Goal: Task Accomplishment & Management: Manage account settings

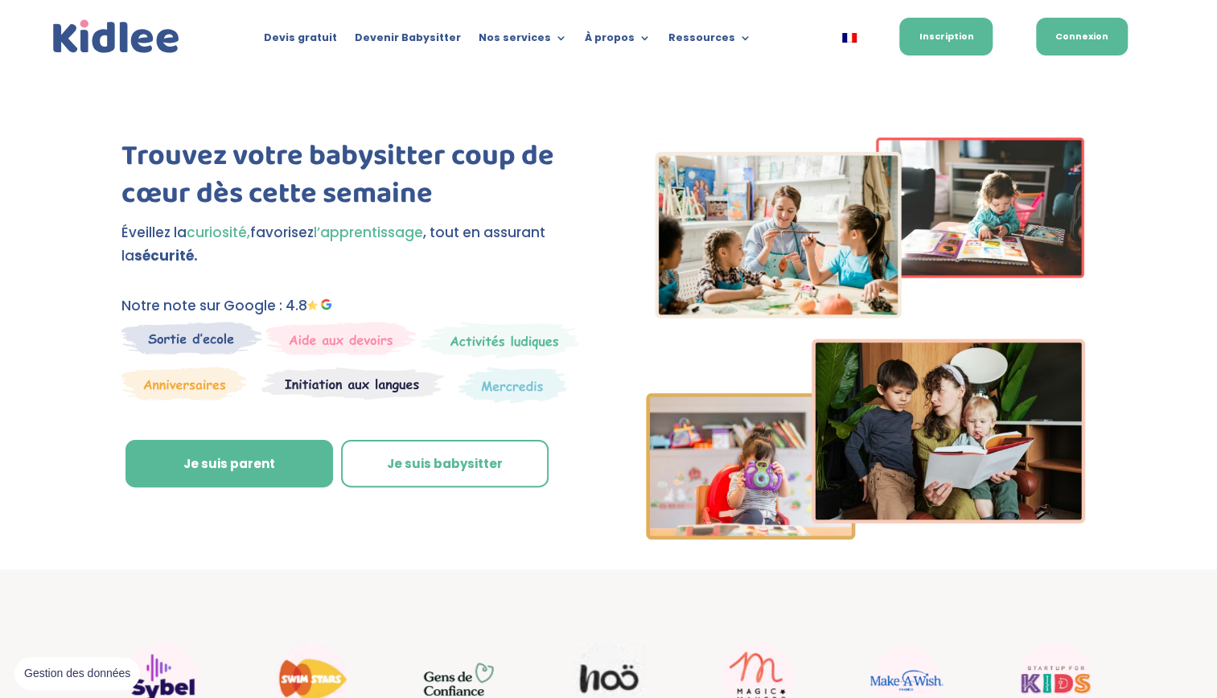
click at [1091, 31] on link "Connexion" at bounding box center [1082, 37] width 92 height 38
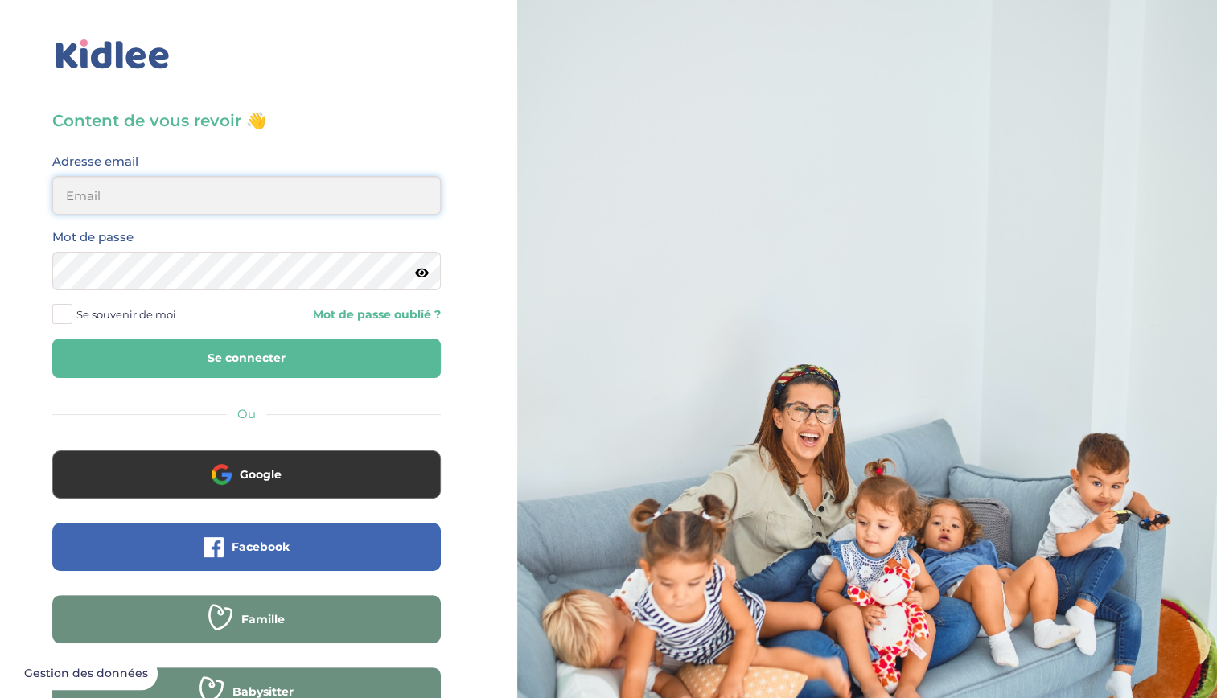
click at [162, 198] on input "email" at bounding box center [246, 195] width 389 height 39
type input "romaneescaffre@gmail.com"
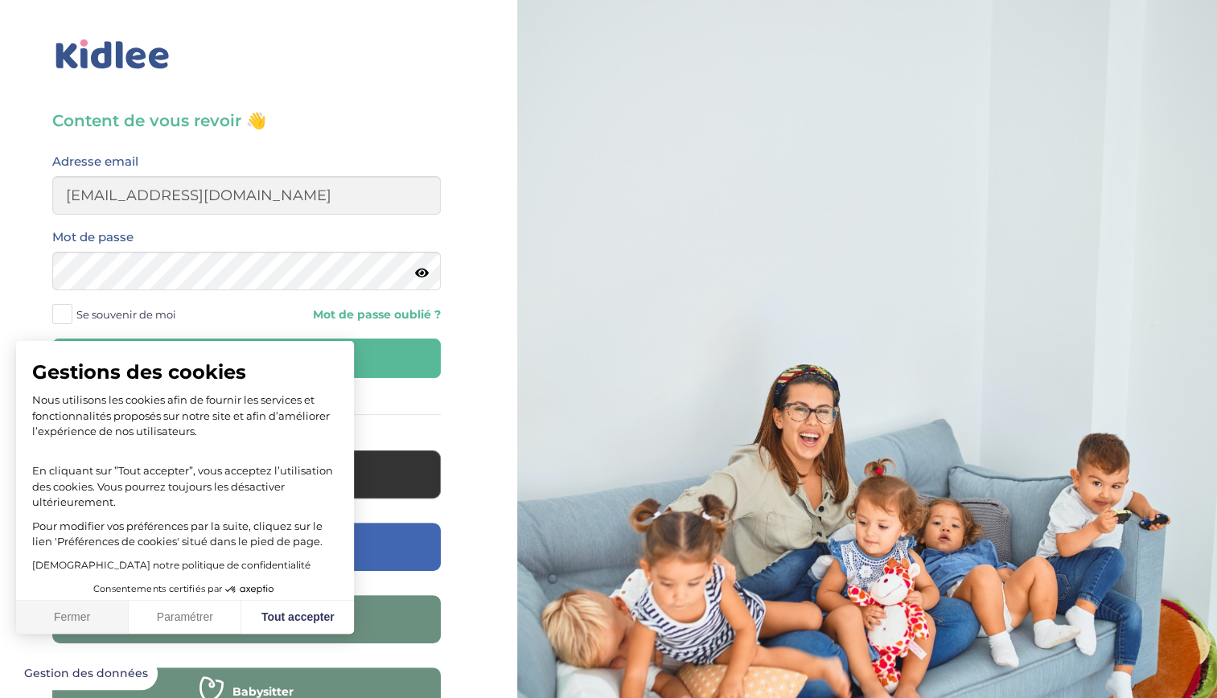
click at [93, 616] on button "Fermer" at bounding box center [72, 618] width 113 height 34
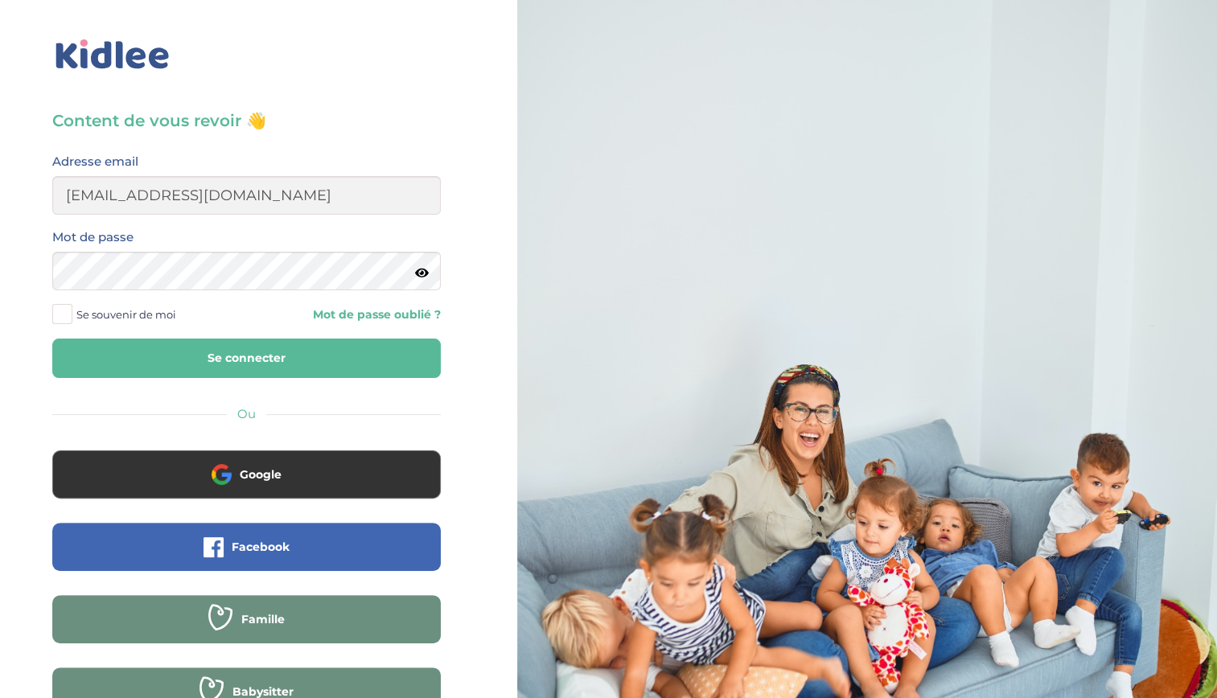
click at [61, 311] on span at bounding box center [62, 314] width 20 height 20
click at [0, 0] on input "Se souvenir de moi" at bounding box center [0, 0] width 0 height 0
click at [418, 273] on icon at bounding box center [422, 273] width 14 height 12
click at [216, 359] on button "Se connecter" at bounding box center [246, 358] width 389 height 39
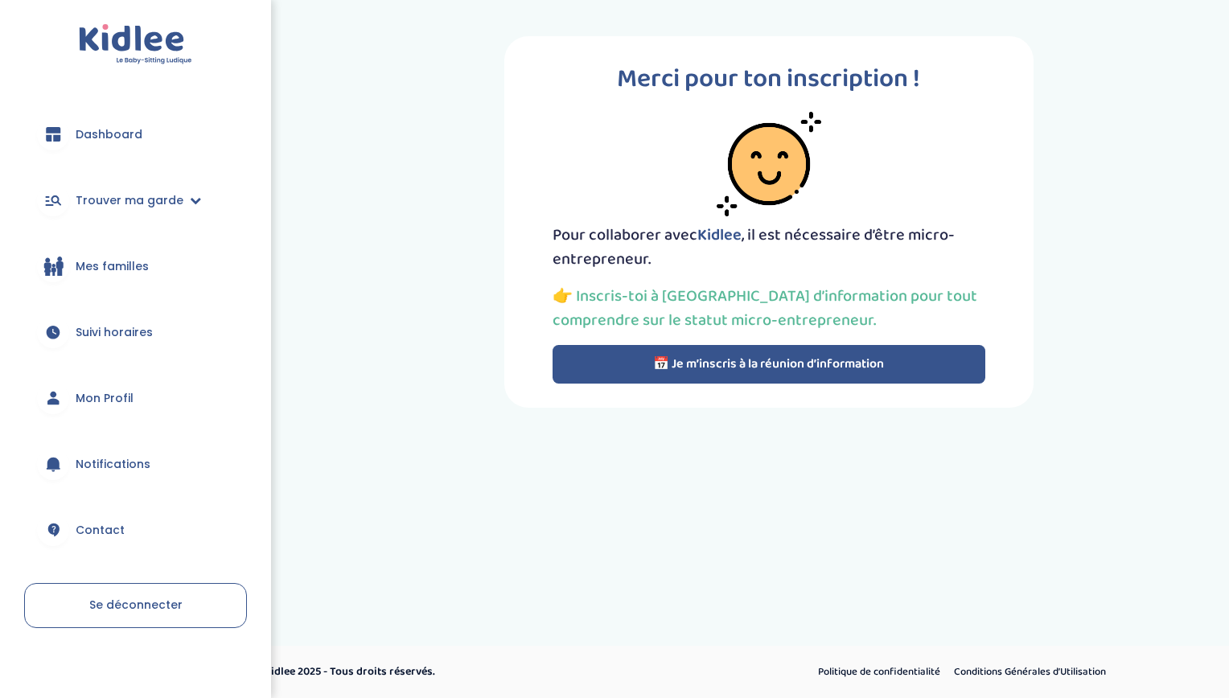
click at [795, 370] on button "📅 Je m’inscris à la réunion d’information" at bounding box center [769, 364] width 433 height 39
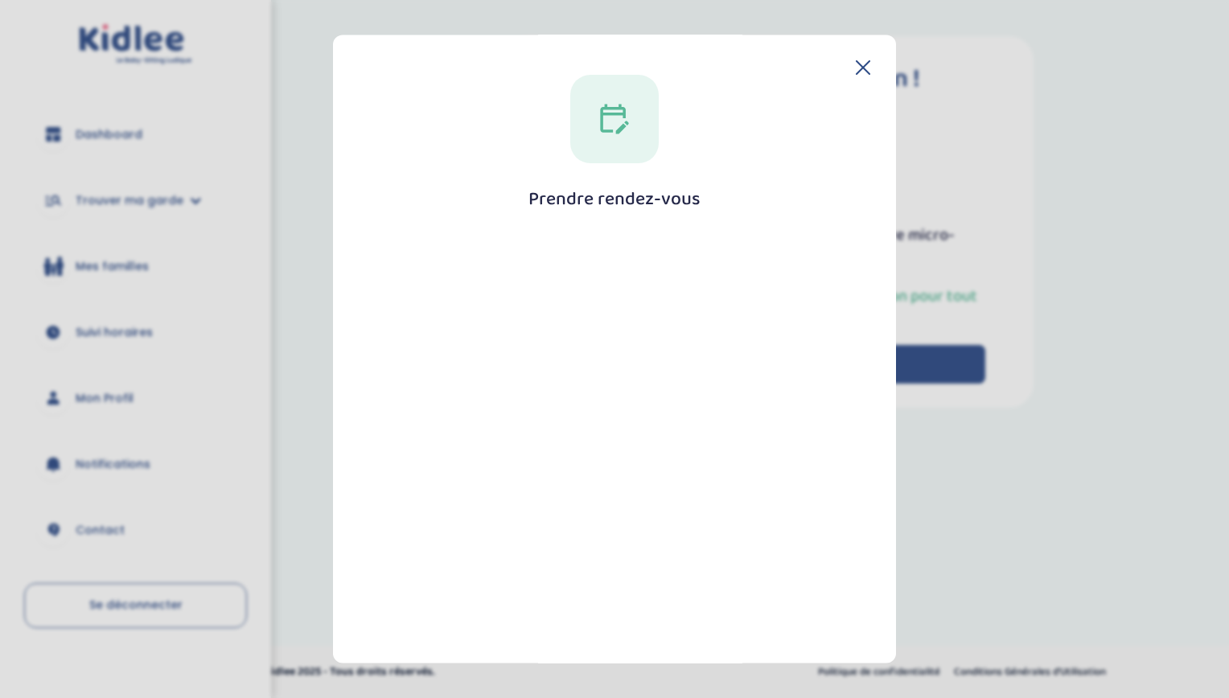
drag, startPoint x: 640, startPoint y: 134, endPoint x: 859, endPoint y: 72, distance: 227.4
click at [859, 72] on div "Prendre rendez-vous Fermer" at bounding box center [614, 349] width 563 height 628
click at [859, 72] on icon at bounding box center [863, 67] width 14 height 14
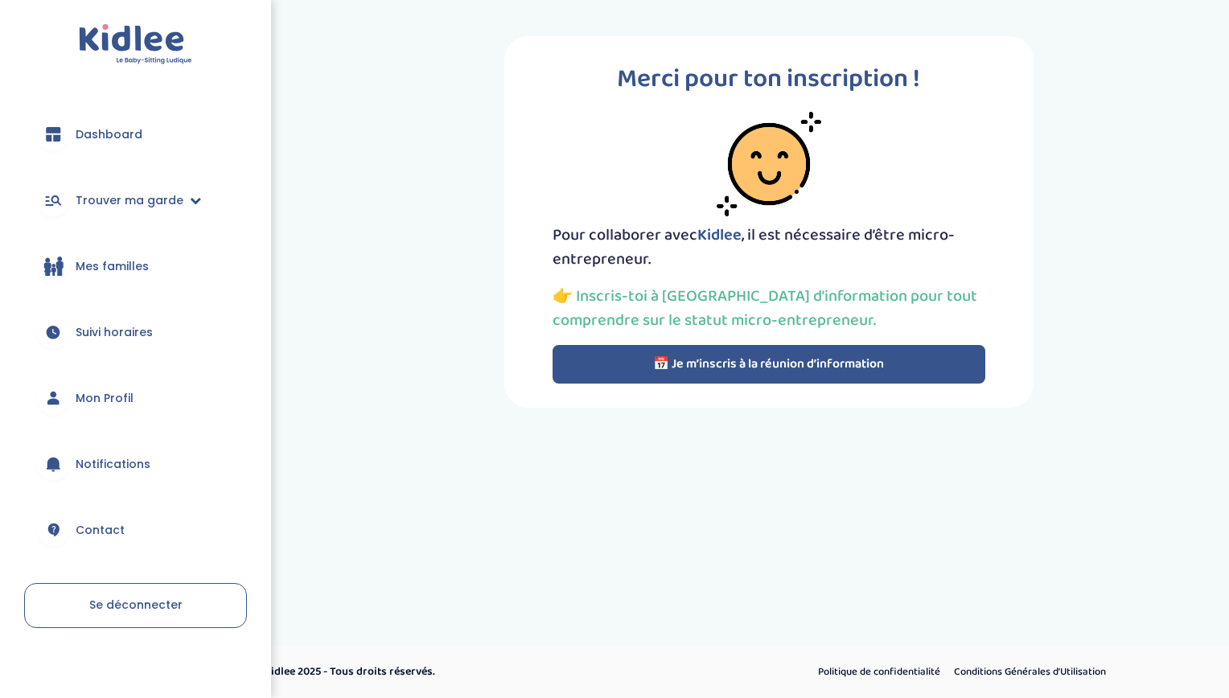
click at [146, 216] on link "Trouver ma garde" at bounding box center [135, 200] width 223 height 58
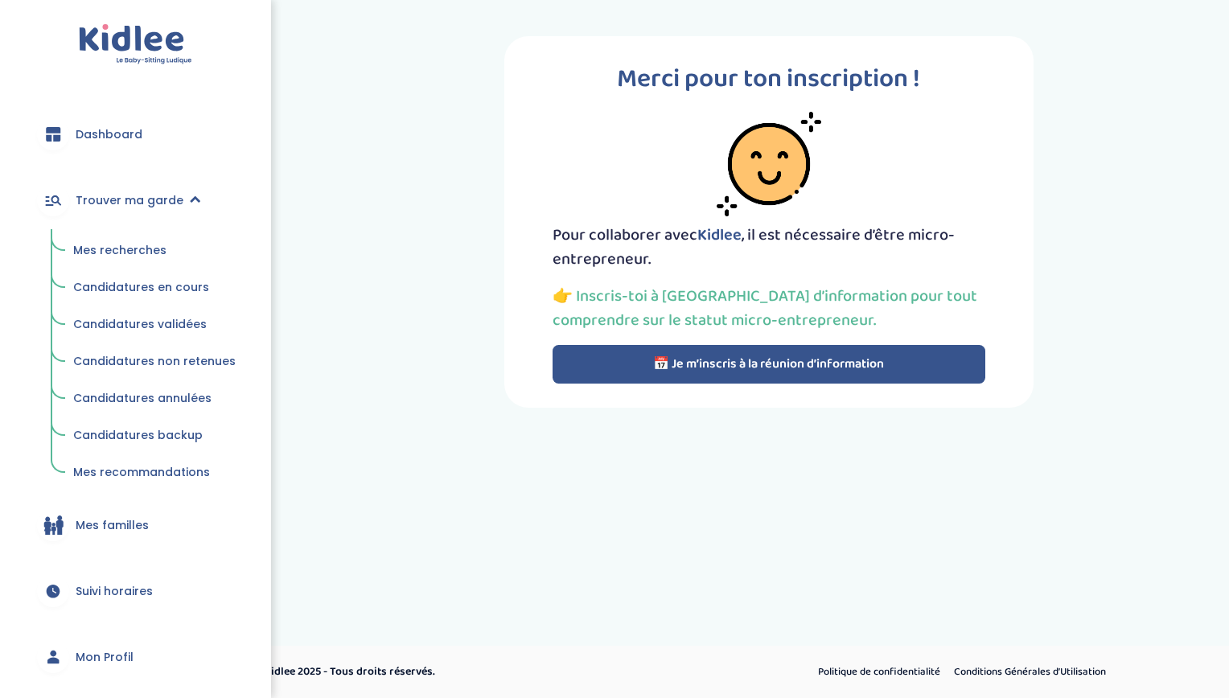
click at [128, 250] on span "Mes recherches" at bounding box center [119, 250] width 93 height 16
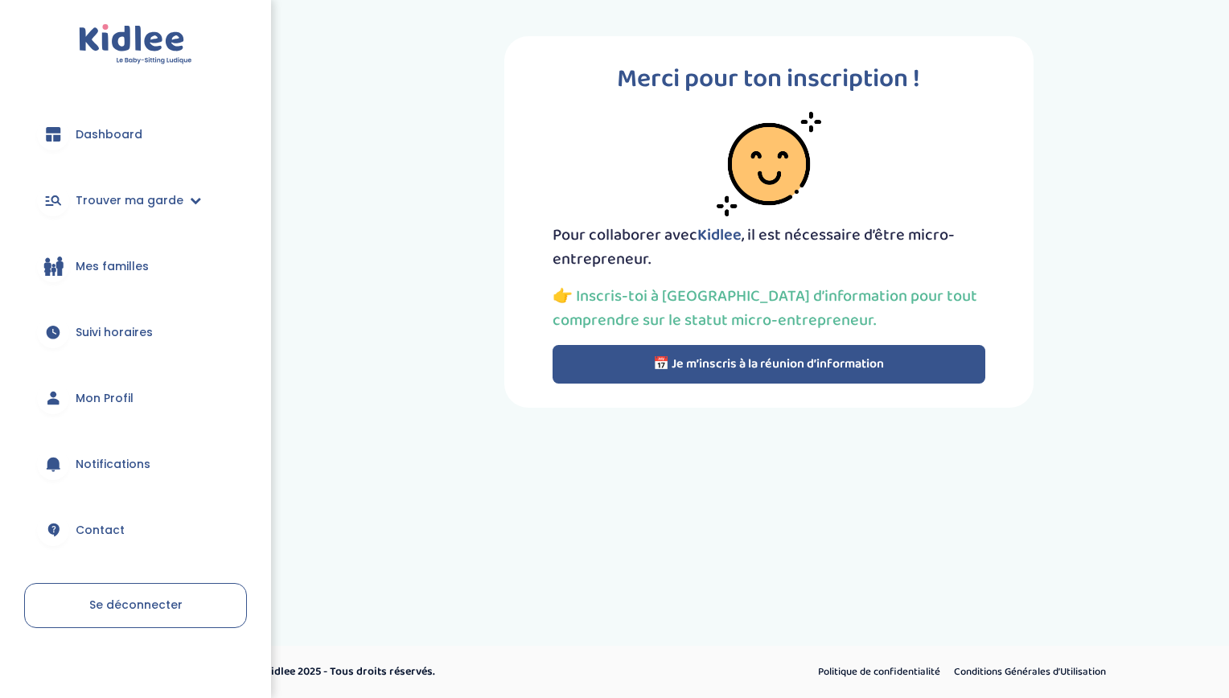
scroll to position [10, 0]
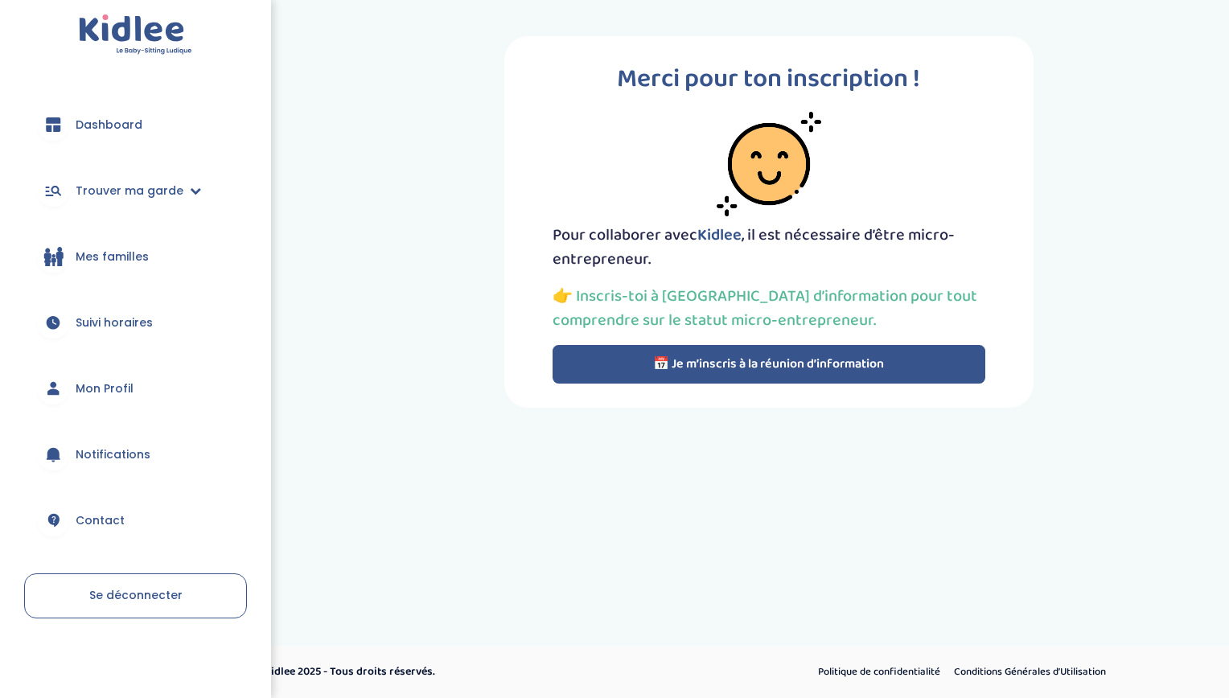
click at [93, 372] on link "Mon Profil" at bounding box center [135, 389] width 223 height 58
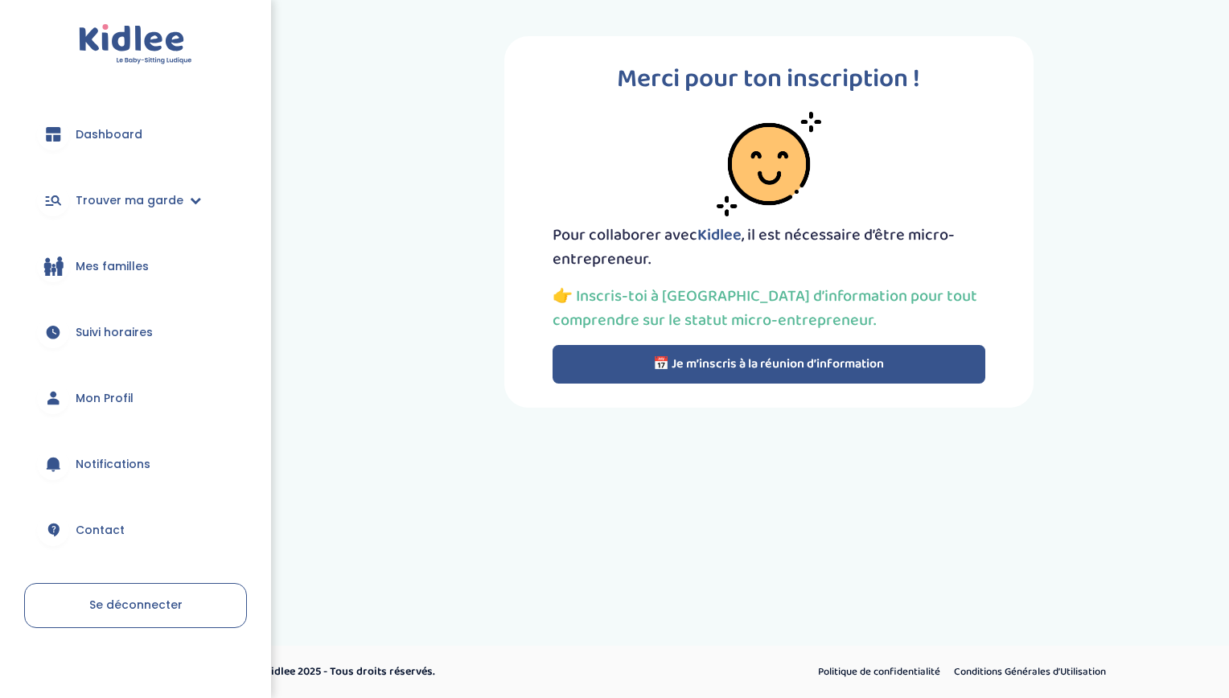
click at [632, 372] on button "📅 Je m’inscris à la réunion d’information" at bounding box center [769, 364] width 433 height 39
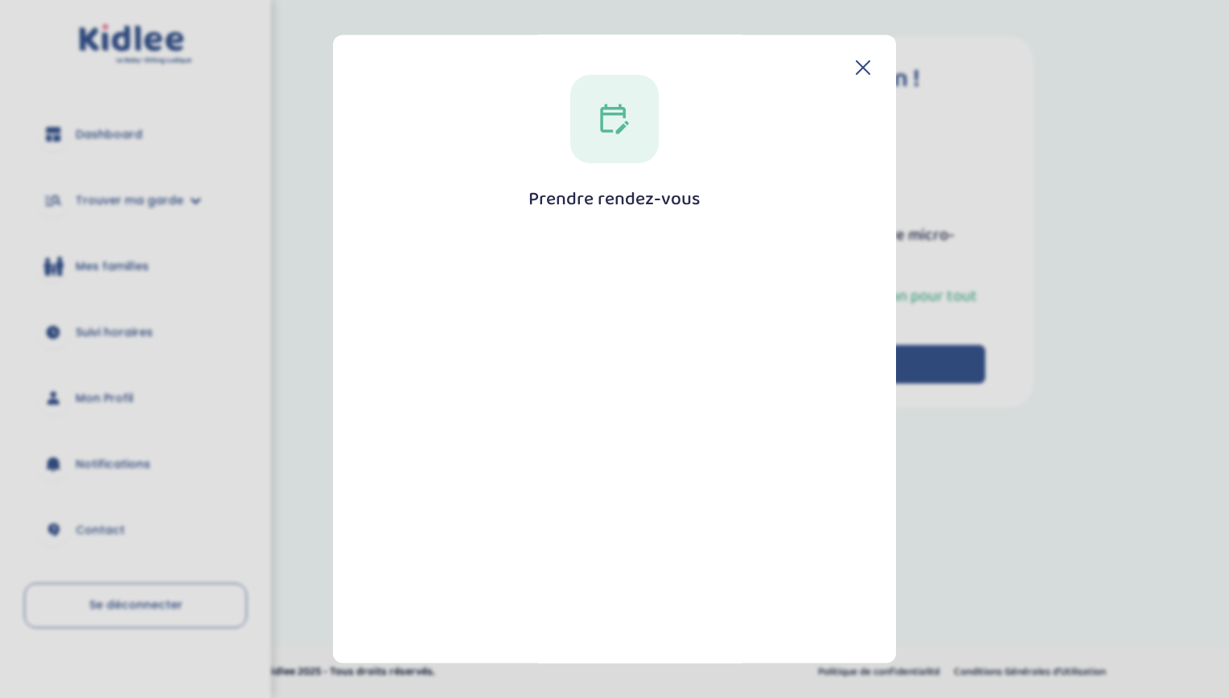
click at [856, 71] on icon at bounding box center [863, 67] width 14 height 14
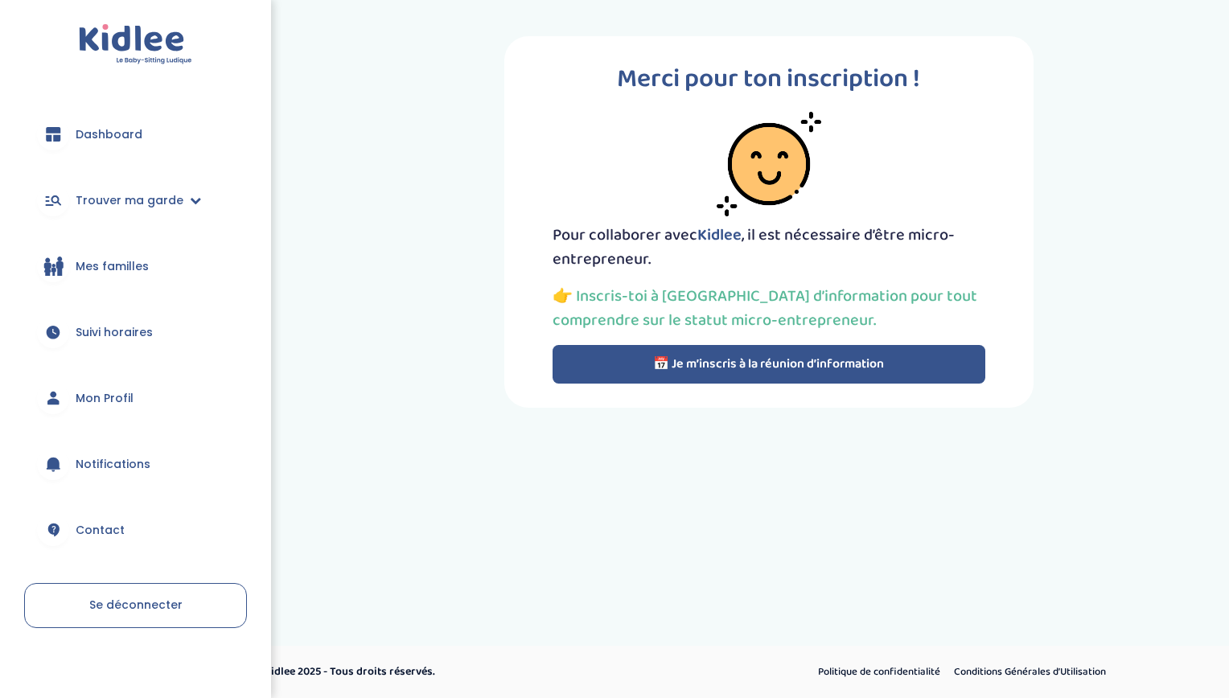
click at [122, 147] on link "Dashboard" at bounding box center [135, 134] width 223 height 58
click at [107, 324] on span "Suivi horaires" at bounding box center [114, 332] width 77 height 17
click at [576, 360] on button "📅 Je m’inscris à la réunion d’information" at bounding box center [769, 364] width 433 height 39
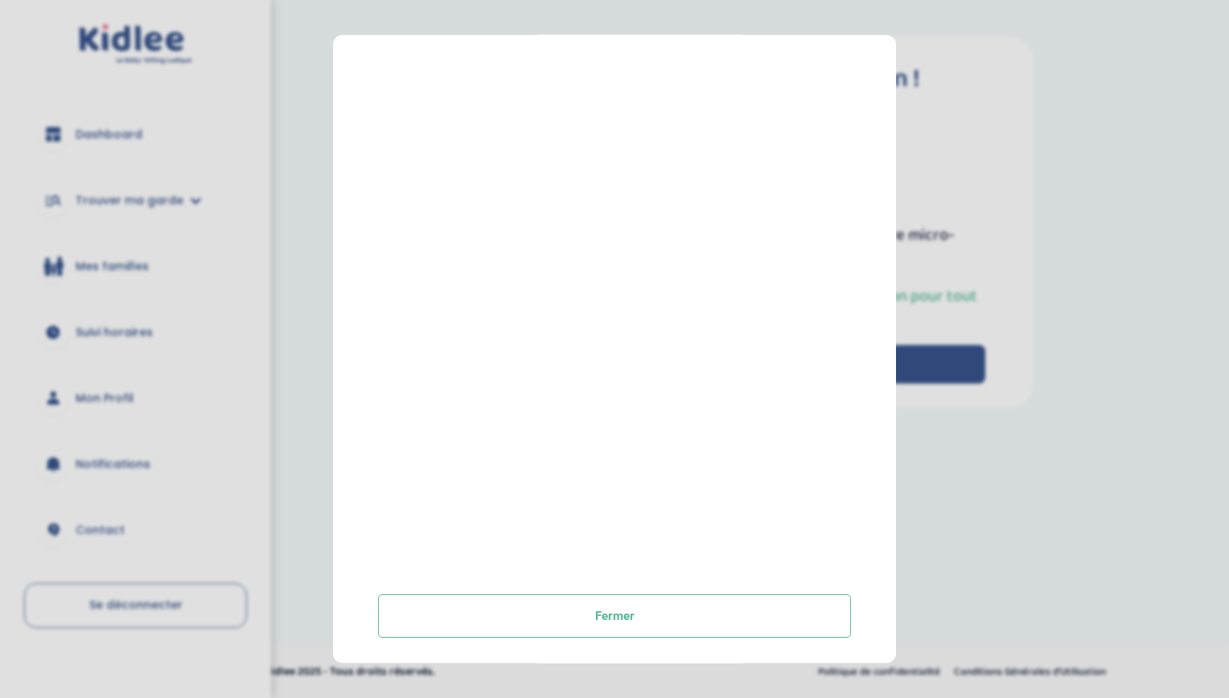
scroll to position [188, 0]
click at [579, 393] on div at bounding box center [614, 308] width 473 height 523
drag, startPoint x: 579, startPoint y: 393, endPoint x: 600, endPoint y: 510, distance: 118.5
click at [600, 510] on div at bounding box center [614, 308] width 473 height 523
drag, startPoint x: 384, startPoint y: 137, endPoint x: 609, endPoint y: 331, distance: 296.6
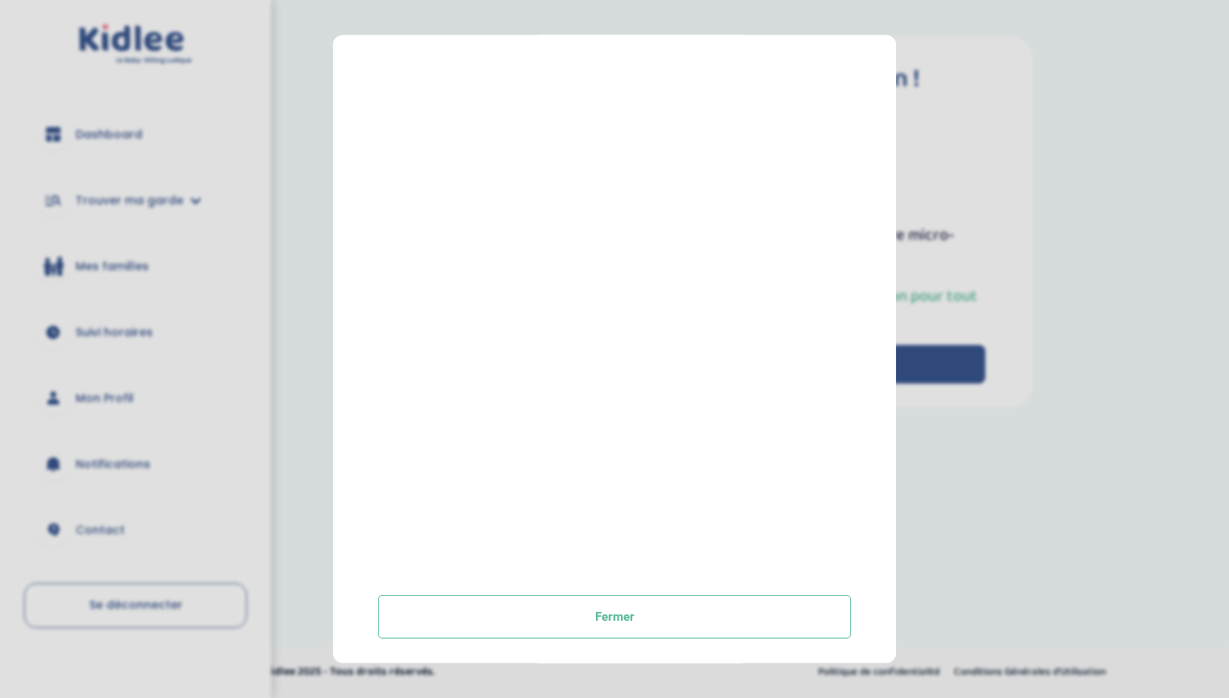
click at [609, 331] on div at bounding box center [614, 308] width 473 height 523
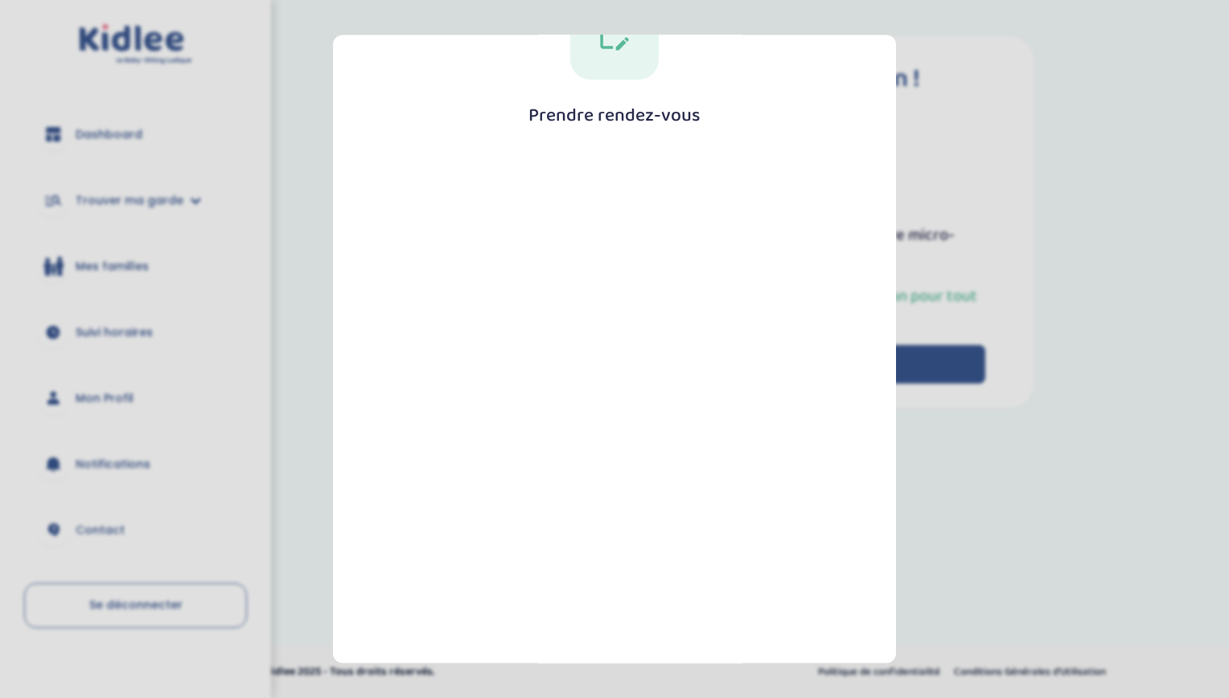
scroll to position [189, 0]
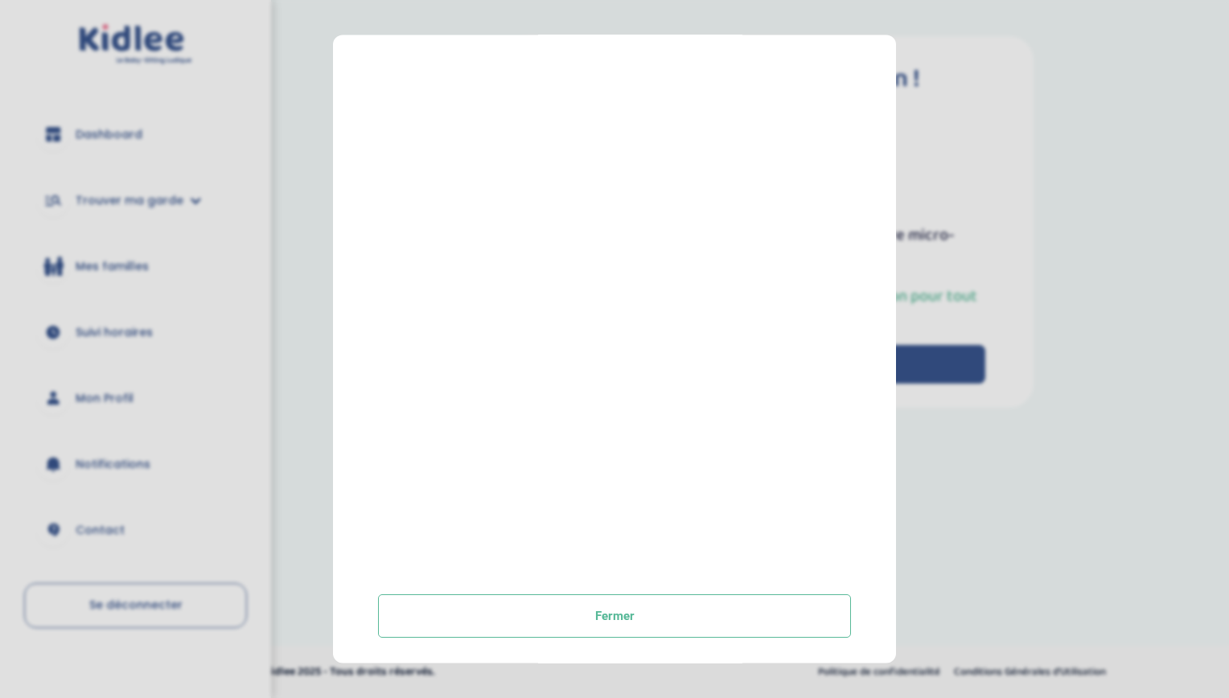
drag, startPoint x: 529, startPoint y: 201, endPoint x: 817, endPoint y: 451, distance: 381.4
click at [817, 451] on div "Prendre rendez-vous Fermer" at bounding box center [615, 262] width 512 height 752
click at [817, 451] on div at bounding box center [614, 308] width 473 height 523
click at [1014, 389] on section "Prendre rendez-vous Fermer" at bounding box center [614, 349] width 1229 height 698
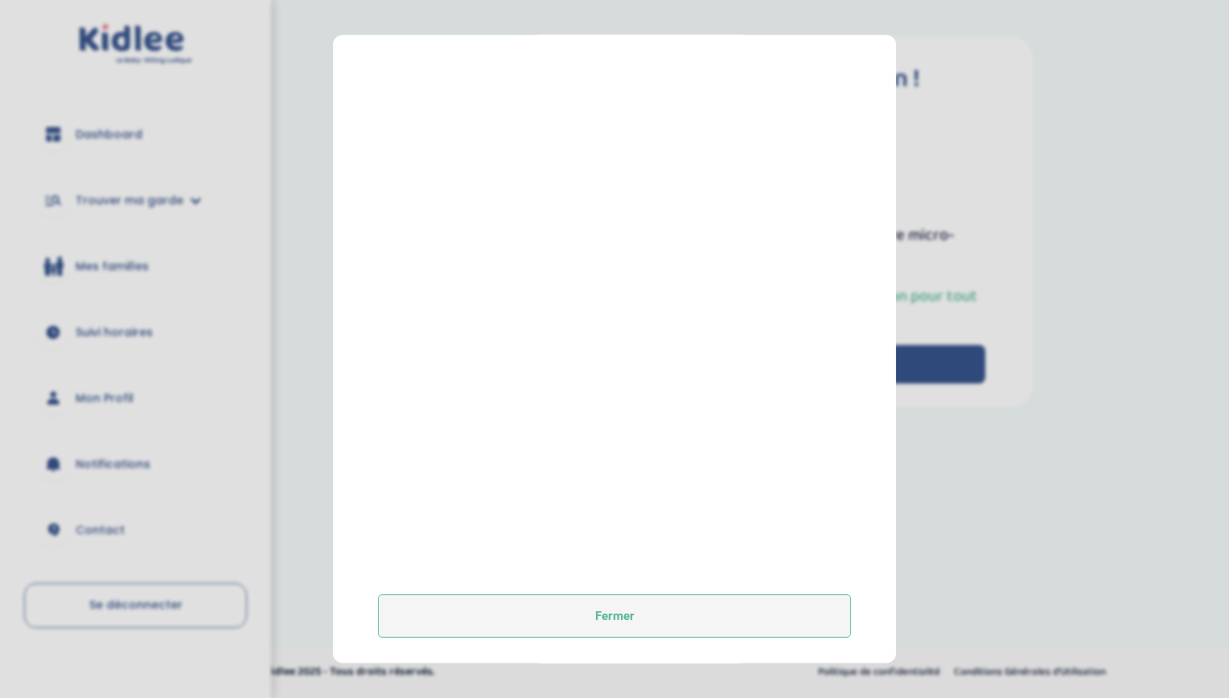
click at [730, 615] on button "Fermer" at bounding box center [614, 616] width 473 height 43
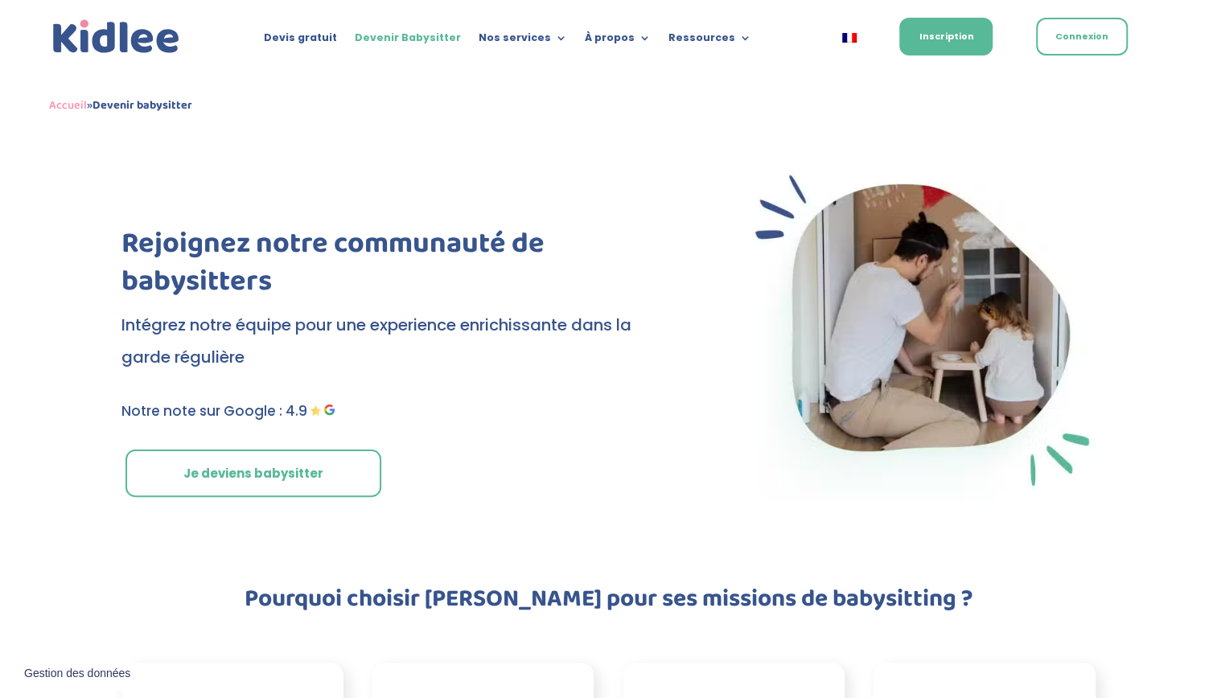
click at [242, 480] on link "Je deviens babysitter" at bounding box center [253, 474] width 256 height 48
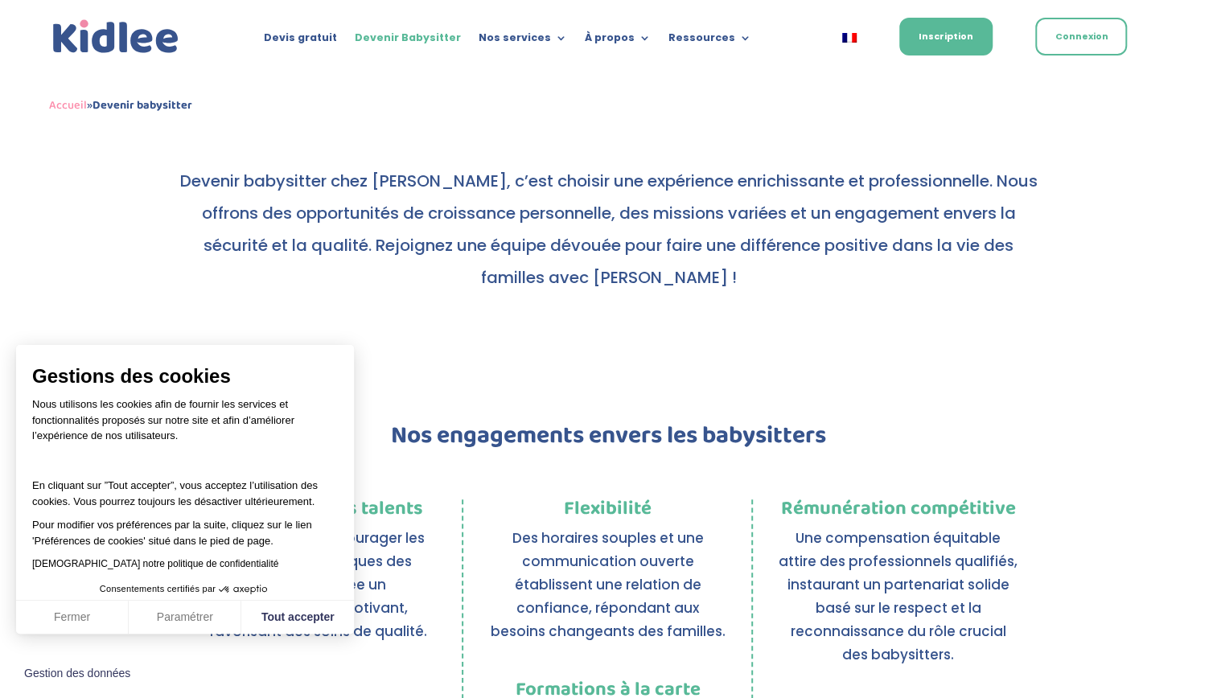
scroll to position [763, 0]
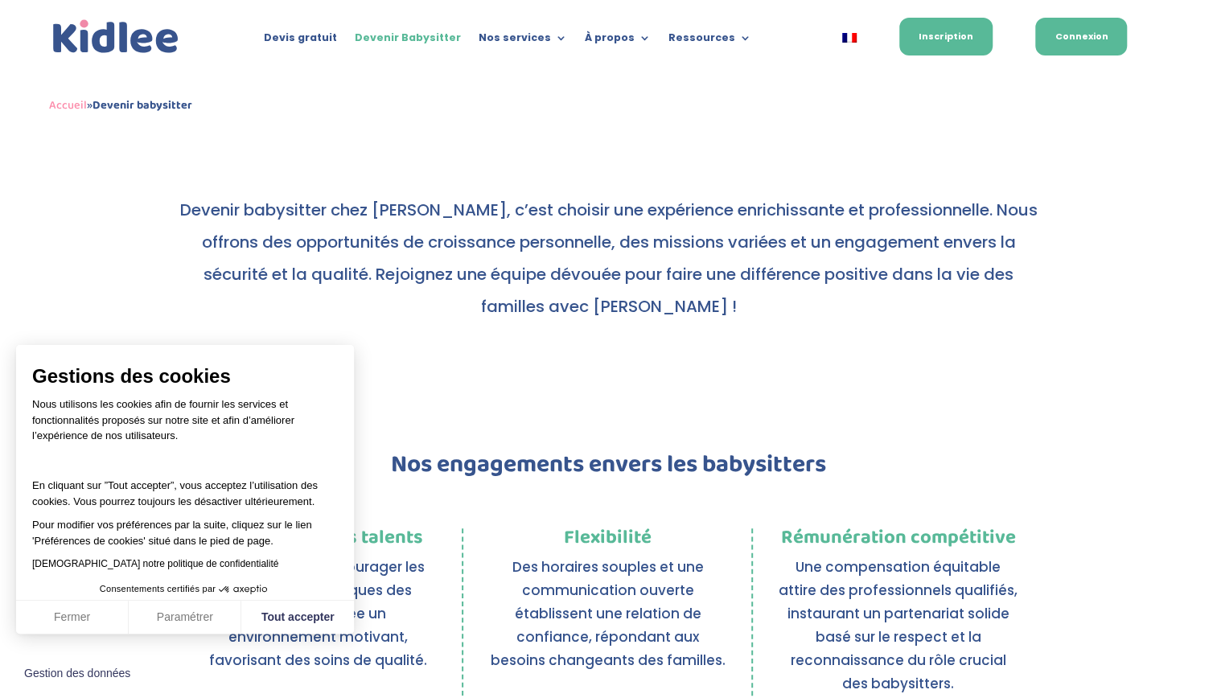
click at [1100, 47] on link "Connexion" at bounding box center [1081, 37] width 92 height 38
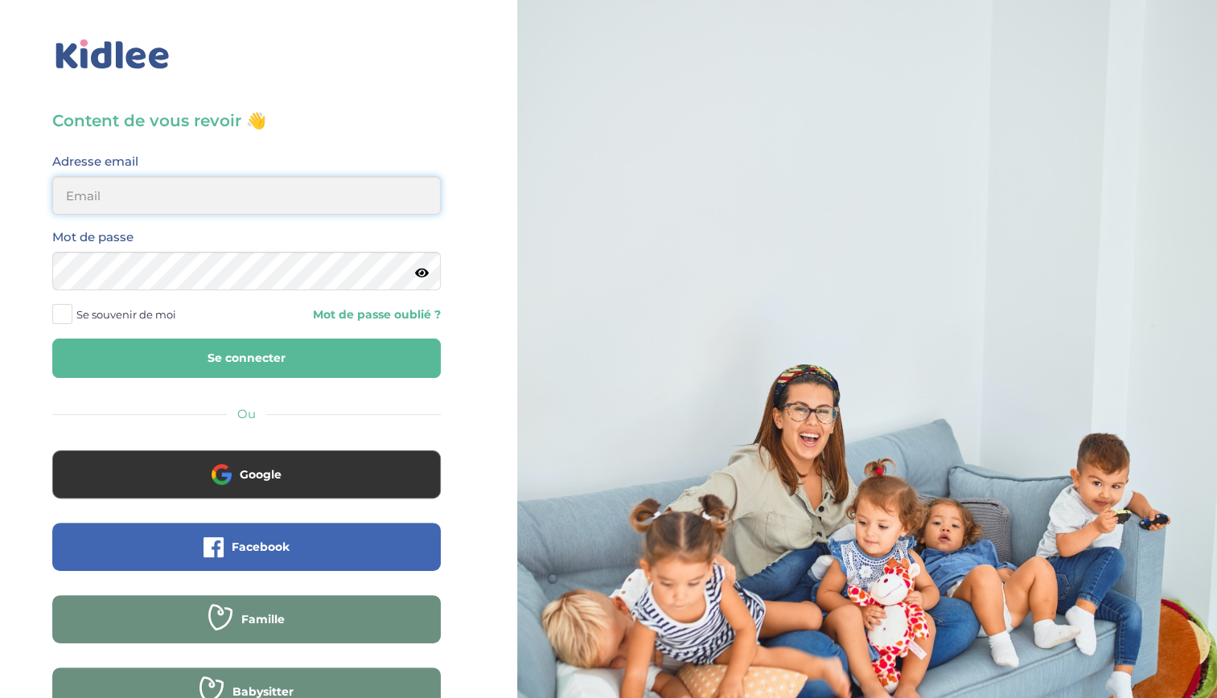
type input "[EMAIL_ADDRESS][DOMAIN_NAME]"
click at [216, 372] on button "Se connecter" at bounding box center [246, 358] width 389 height 39
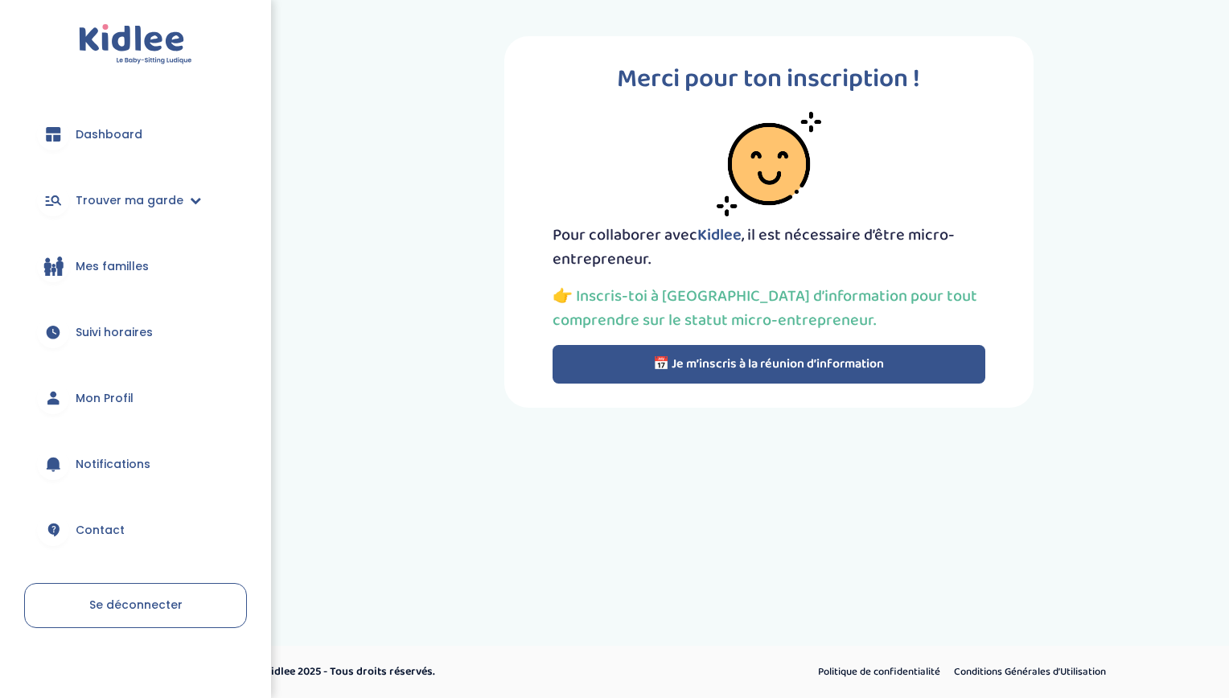
click at [590, 374] on button "📅 Je m’inscris à la réunion d’information" at bounding box center [769, 364] width 433 height 39
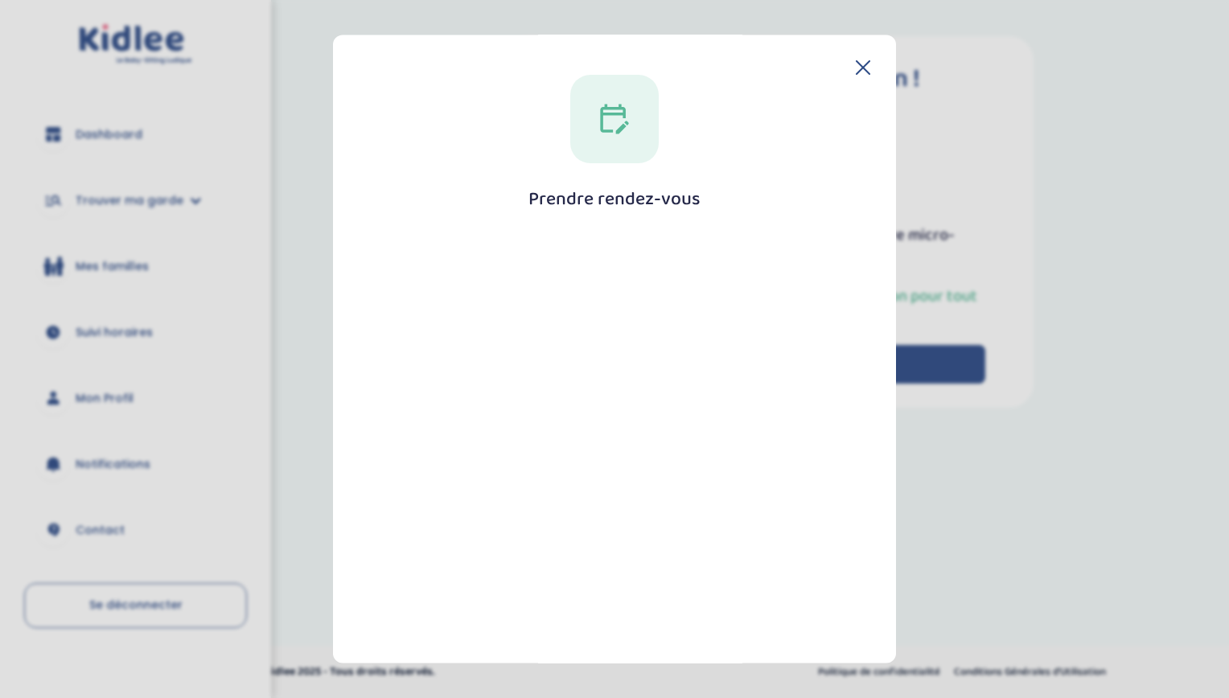
click at [856, 68] on icon at bounding box center [863, 67] width 14 height 14
